Goal: Information Seeking & Learning: Learn about a topic

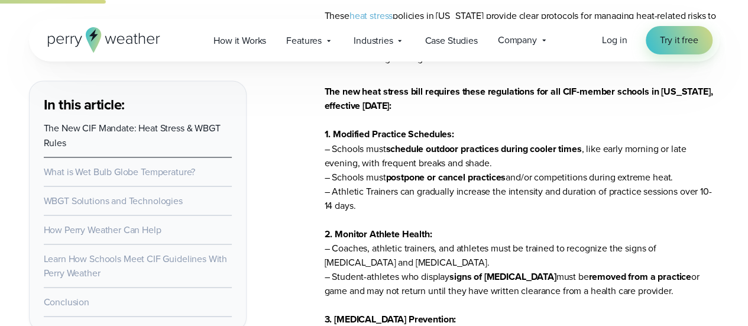
scroll to position [983, 0]
click at [575, 124] on p "The new heat stress bill requires these regulations for all CIF-member schools …" at bounding box center [522, 311] width 395 height 454
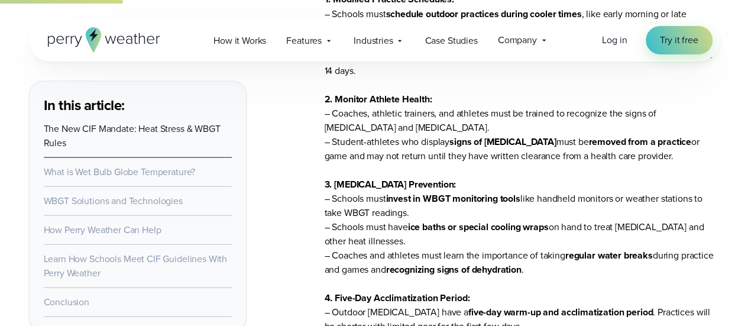
scroll to position [1156, 0]
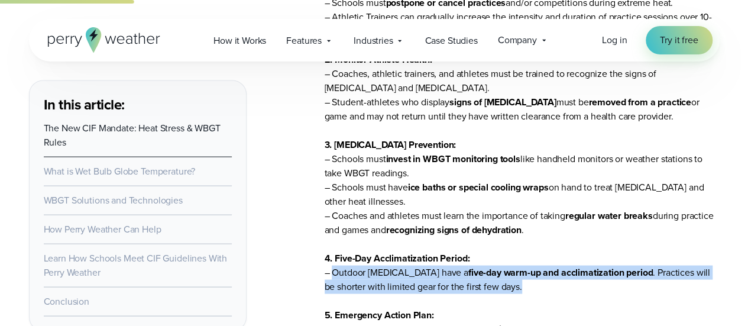
drag, startPoint x: 333, startPoint y: 276, endPoint x: 509, endPoint y: 288, distance: 176.0
click at [509, 288] on p "The new heat stress bill requires these regulations for all CIF-member schools …" at bounding box center [522, 138] width 395 height 454
copy p "Outdoor fall sports have a five-day warm-up and acclimatization period . Practi…"
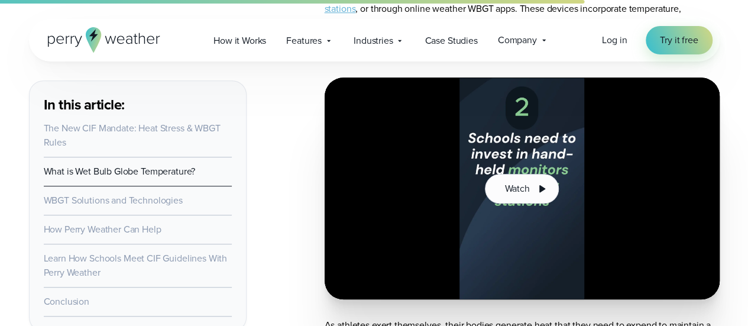
scroll to position [4862, 0]
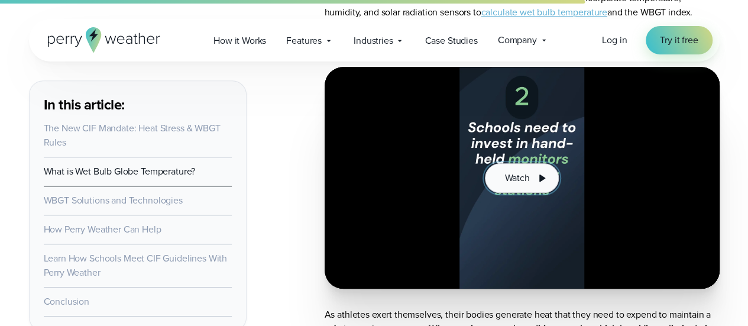
click at [517, 183] on span "Watch" at bounding box center [516, 178] width 25 height 14
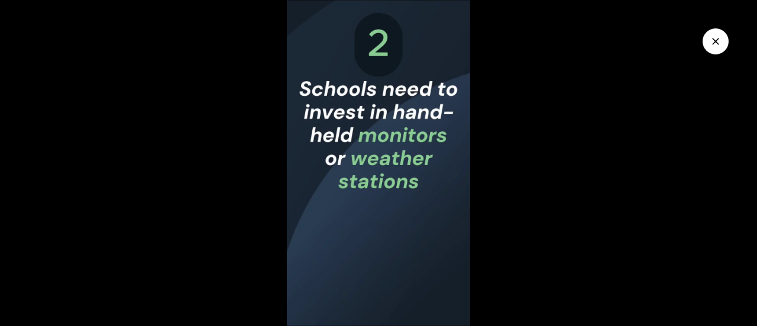
click at [704, 292] on img at bounding box center [378, 163] width 757 height 326
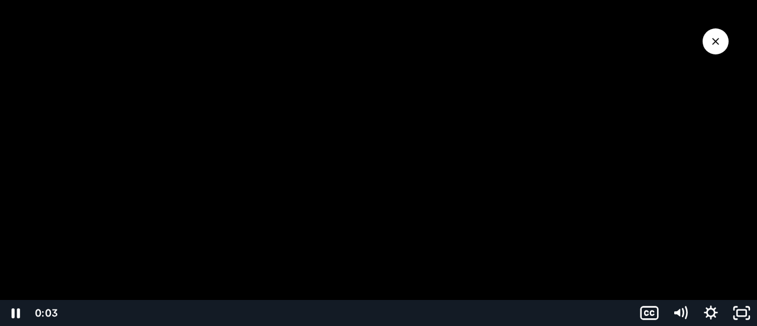
click at [503, 266] on div at bounding box center [378, 163] width 757 height 326
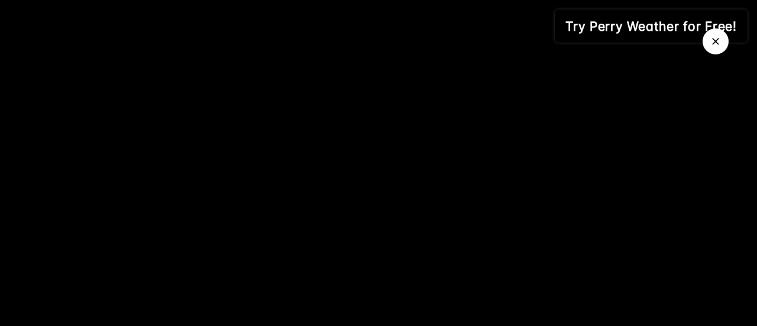
click at [713, 44] on icon "Close Video" at bounding box center [715, 41] width 7 height 7
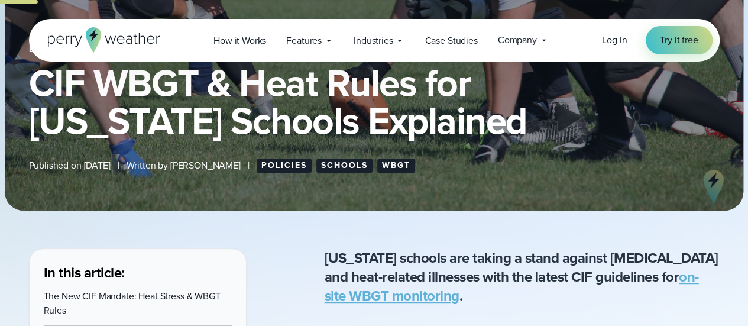
scroll to position [0, 0]
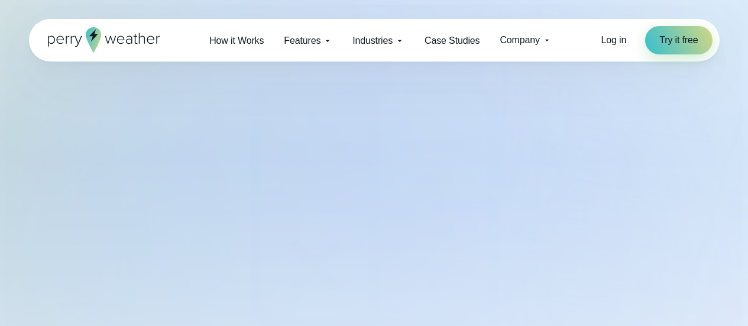
select select "***"
type input "*******"
